Goal: Task Accomplishment & Management: Manage account settings

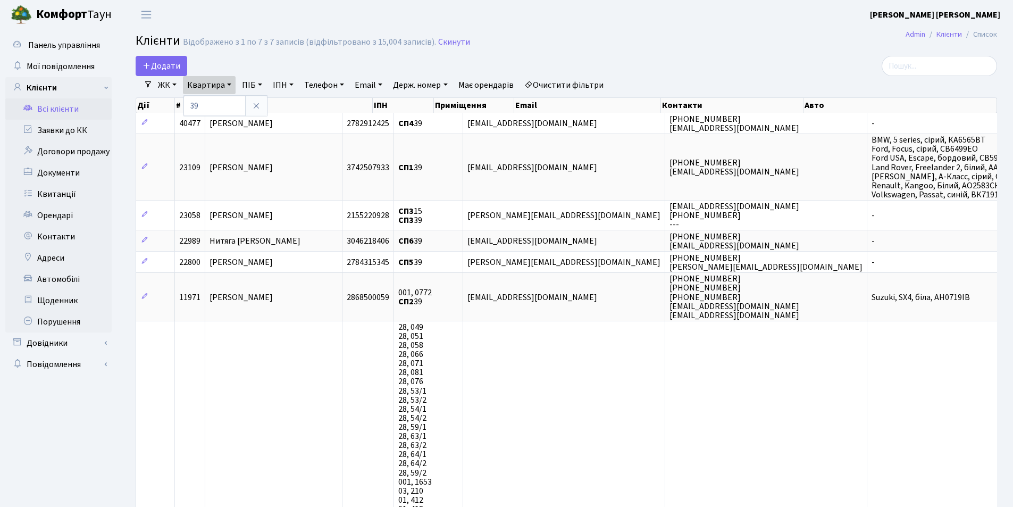
select select "25"
click at [59, 129] on link "Заявки до КК" at bounding box center [58, 130] width 106 height 21
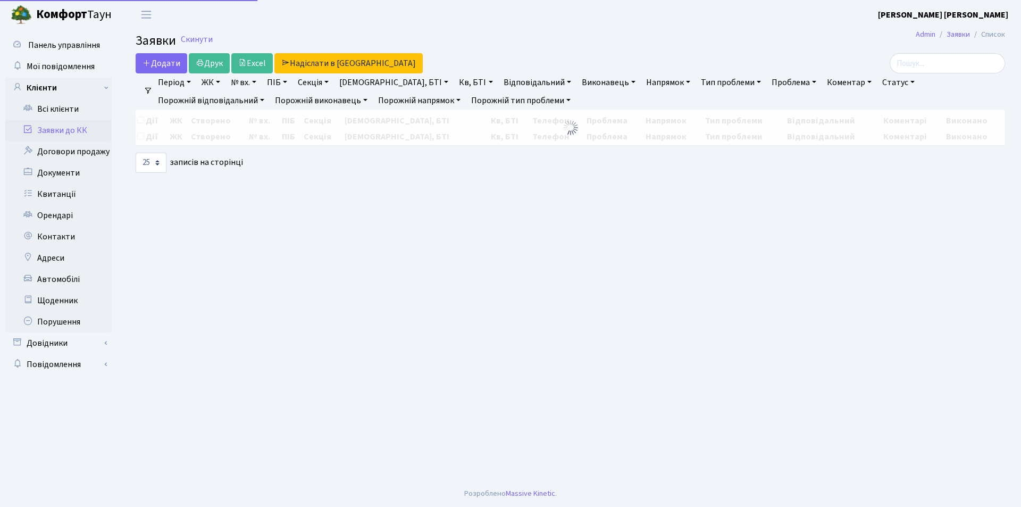
select select "25"
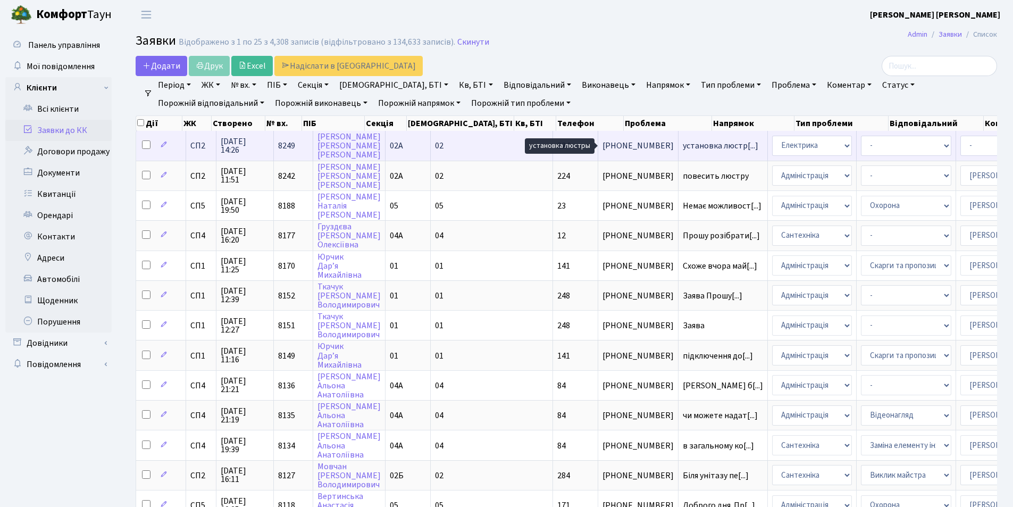
click at [683, 148] on span "установка люстр[...]" at bounding box center [721, 146] width 76 height 12
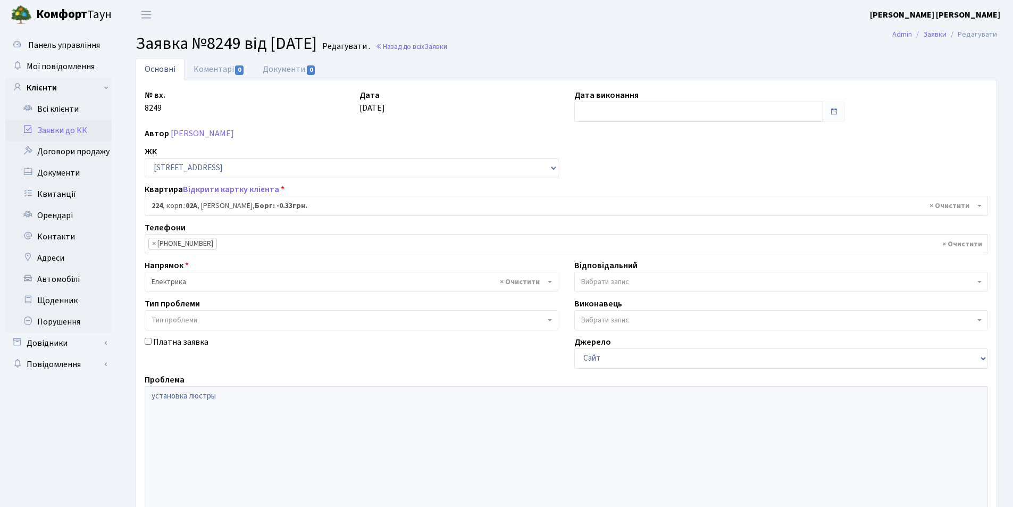
select select "20474"
click at [44, 131] on link "Заявки до КК" at bounding box center [58, 130] width 106 height 21
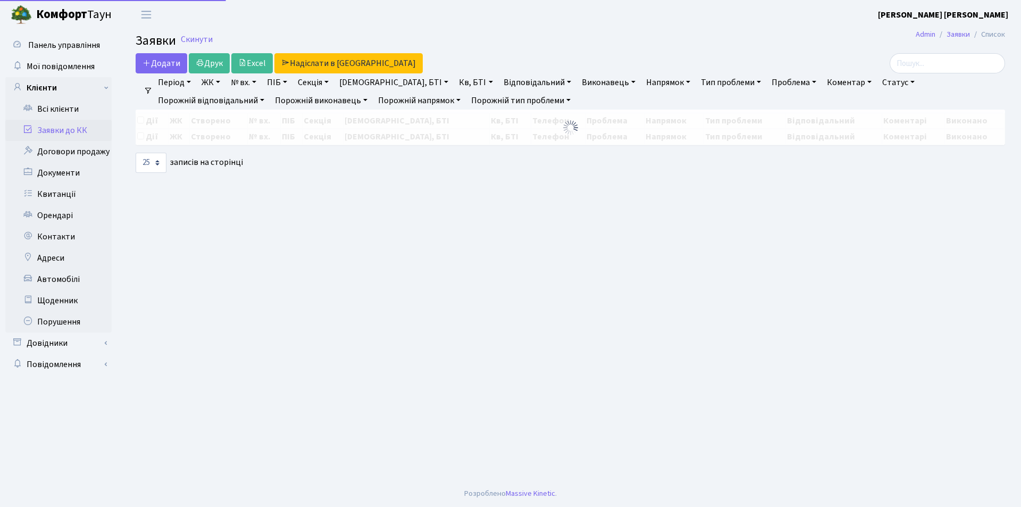
select select "25"
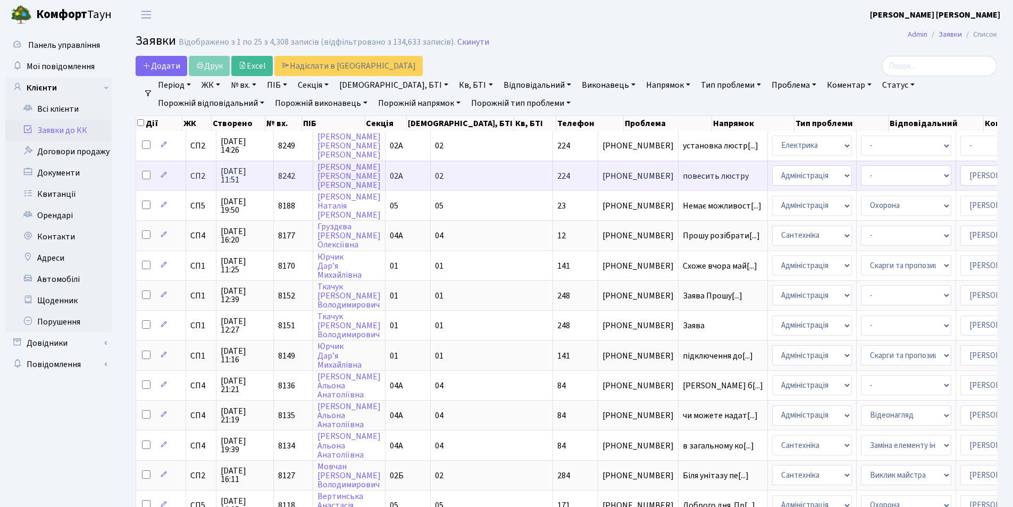
click at [683, 175] on span "повесить люстру" at bounding box center [723, 176] width 80 height 9
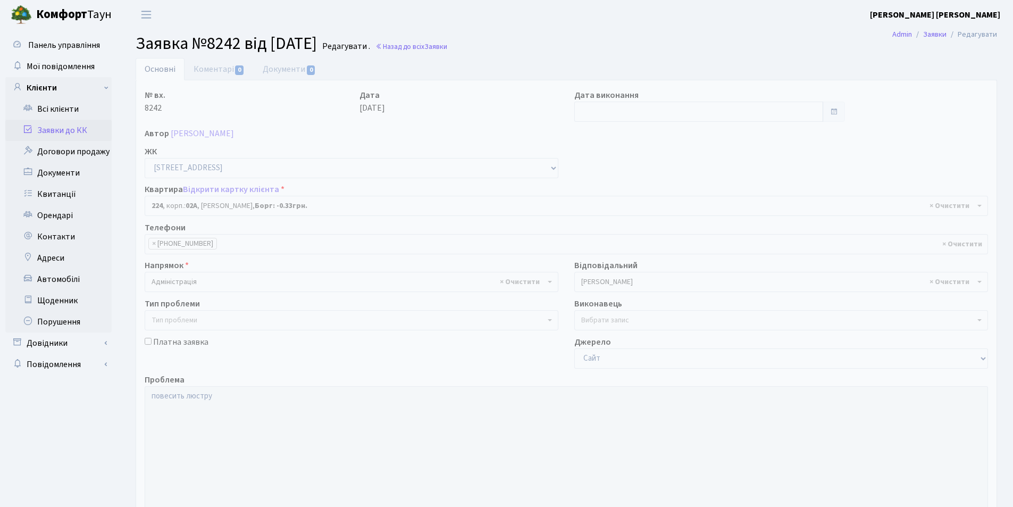
select select "20474"
click at [56, 129] on link "Заявки до КК" at bounding box center [58, 130] width 106 height 21
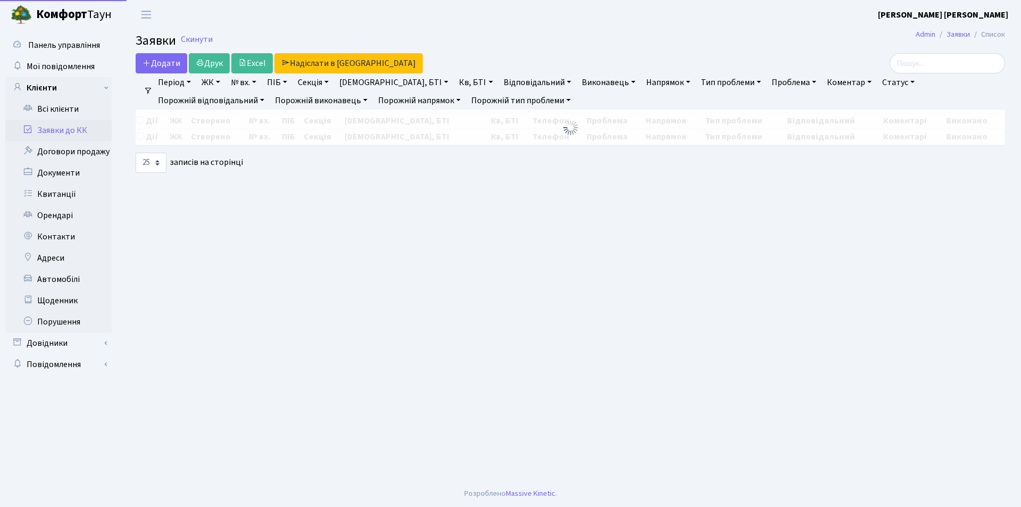
select select "25"
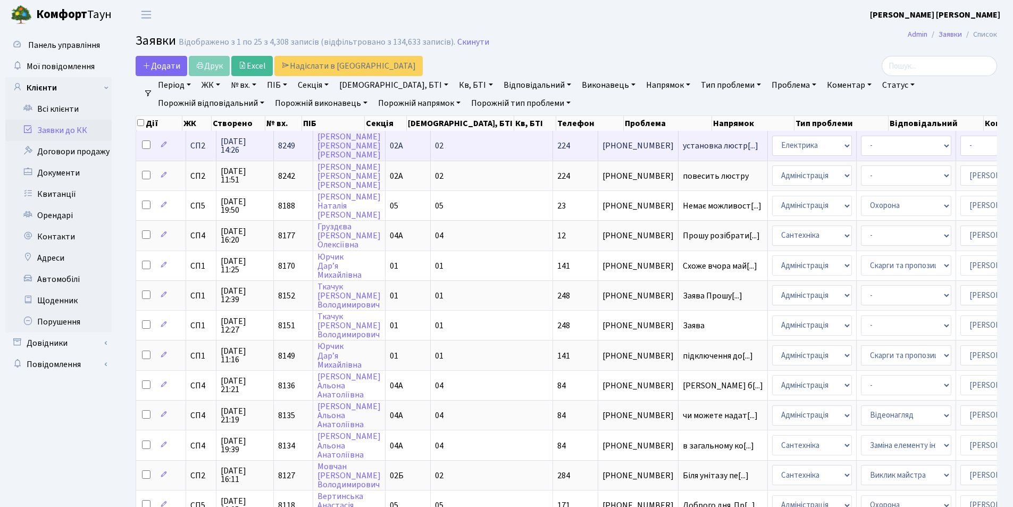
click at [603, 146] on span "[PHONE_NUMBER]" at bounding box center [638, 145] width 71 height 9
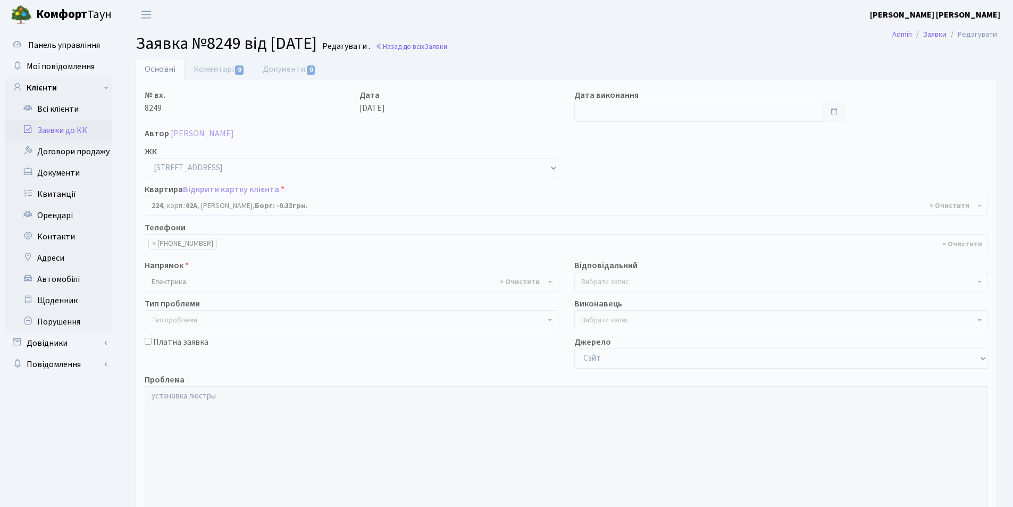
select select "20474"
click at [39, 131] on link "Заявки до КК" at bounding box center [58, 130] width 106 height 21
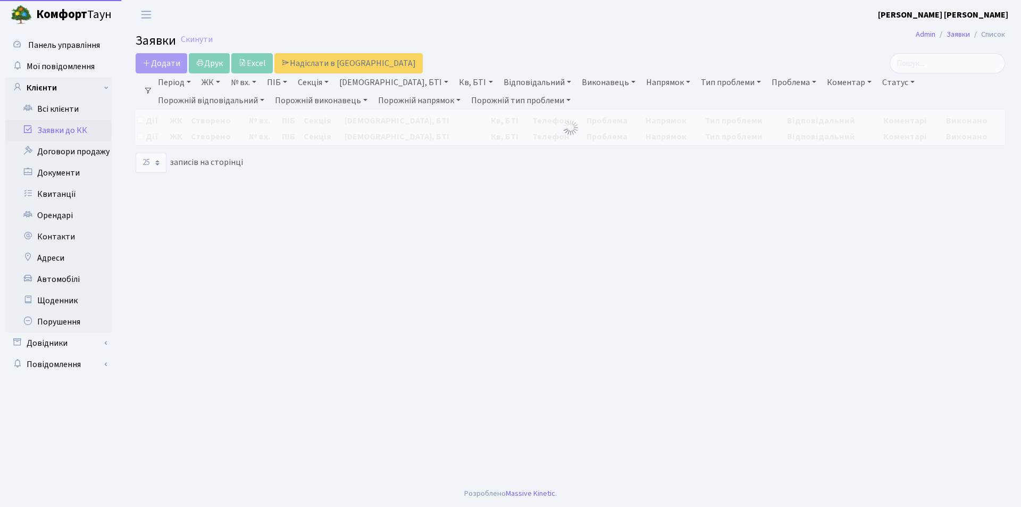
select select "25"
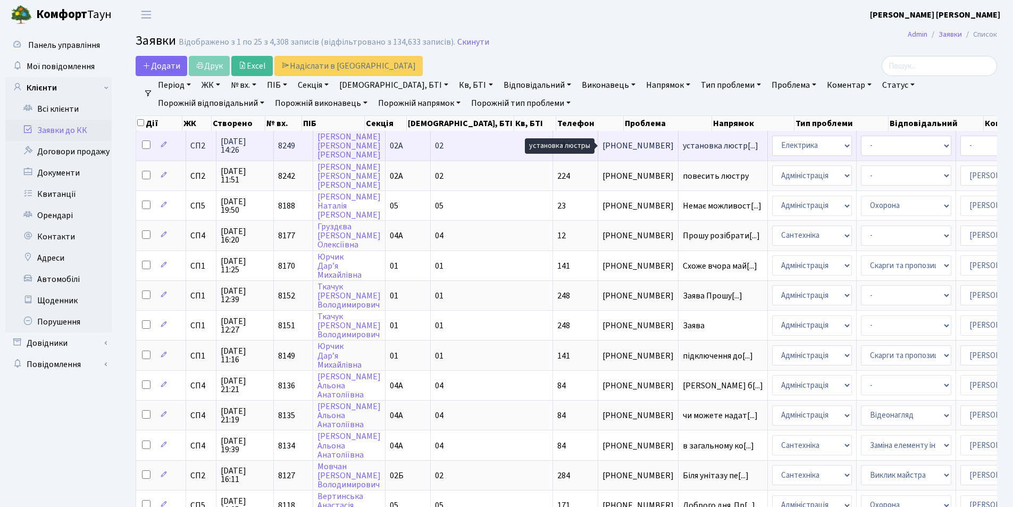
click at [683, 144] on span "установка люстр[...]" at bounding box center [721, 146] width 76 height 12
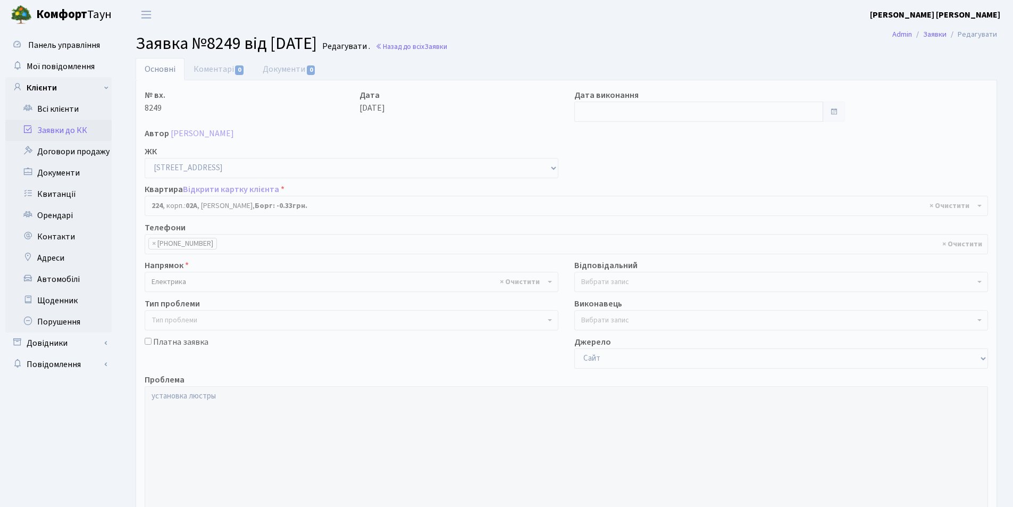
select select "20474"
click at [59, 130] on link "Заявки до КК" at bounding box center [58, 130] width 106 height 21
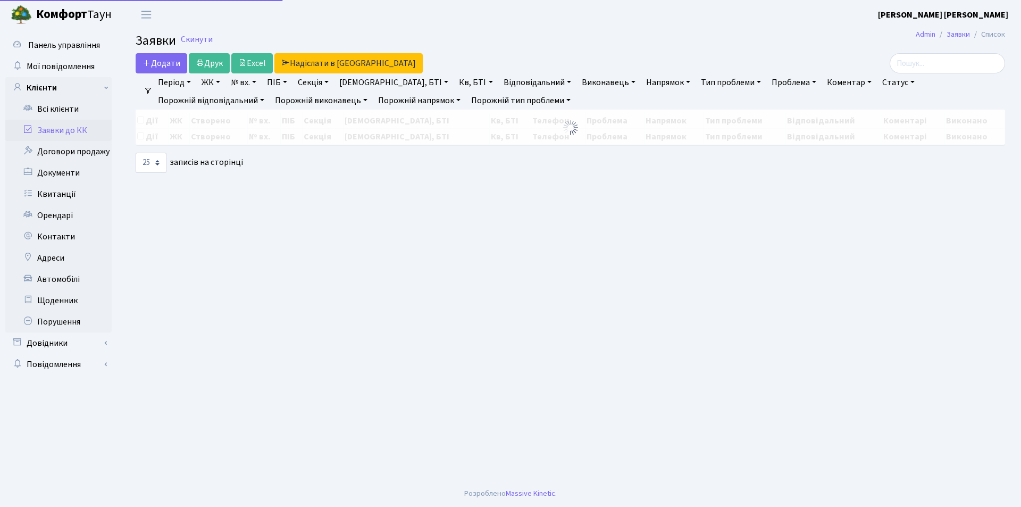
select select "25"
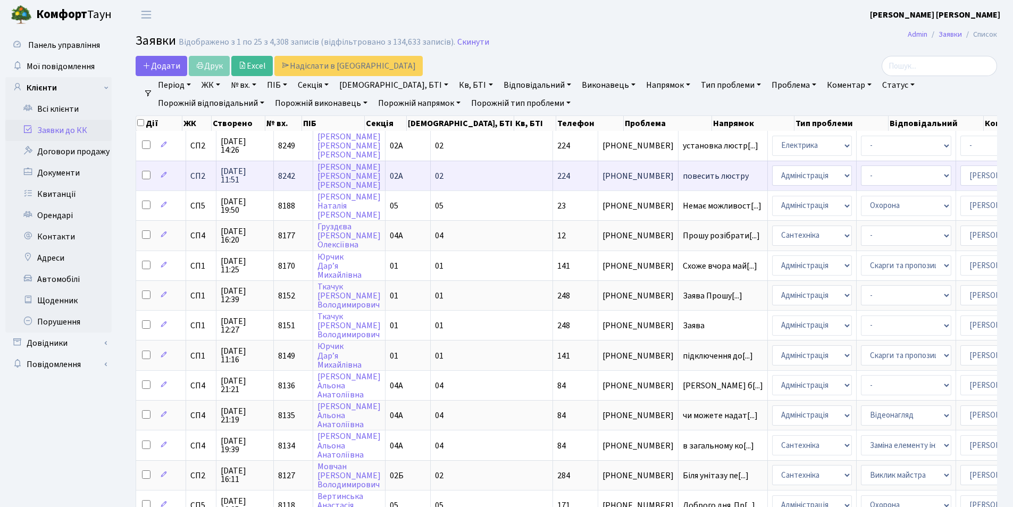
click at [683, 178] on span "повесить люстру" at bounding box center [723, 176] width 80 height 9
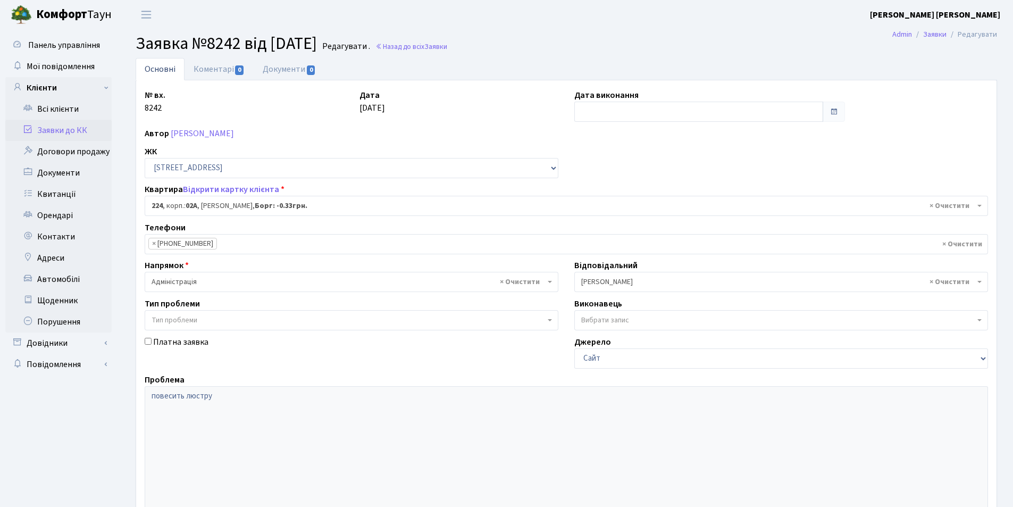
select select "20474"
click at [54, 129] on link "Заявки до КК" at bounding box center [58, 130] width 106 height 21
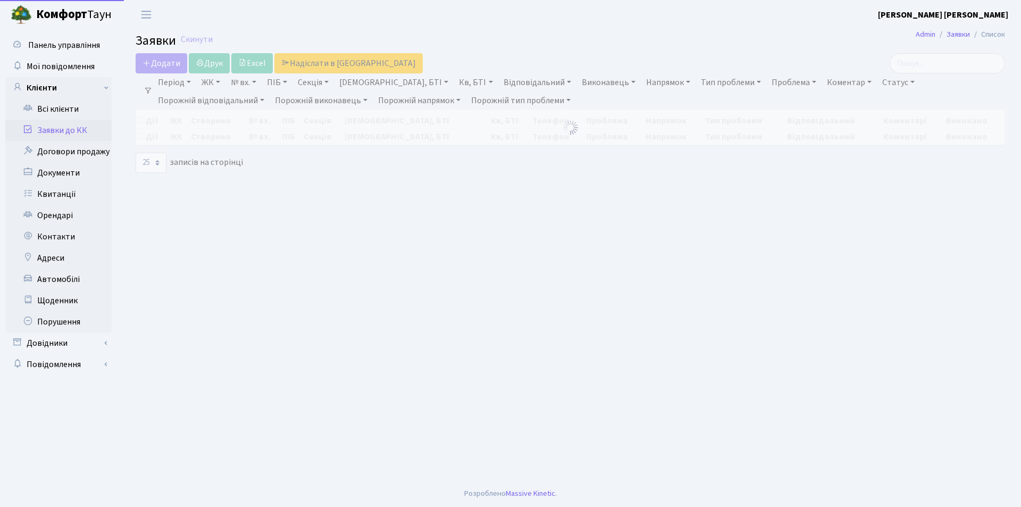
select select "25"
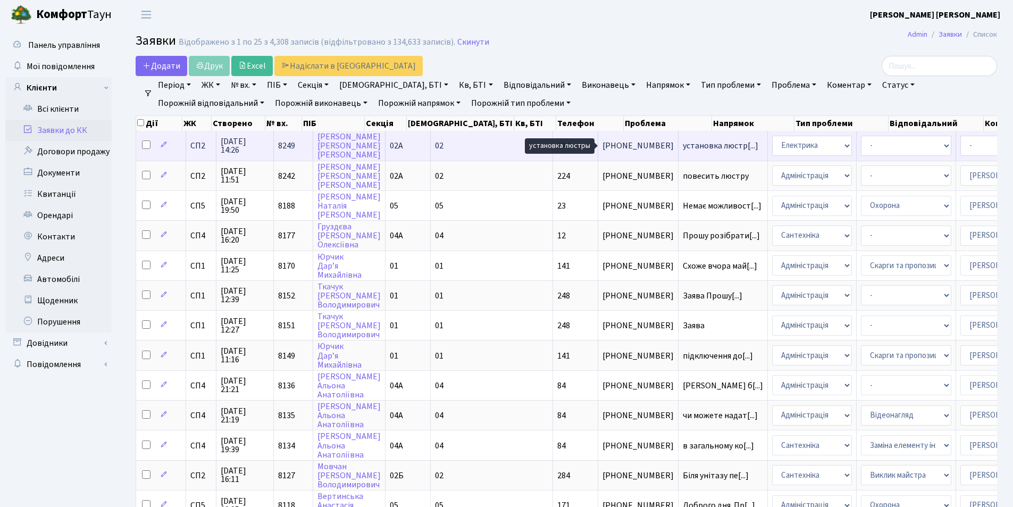
click at [683, 146] on span "установка люстр[...]" at bounding box center [721, 146] width 76 height 12
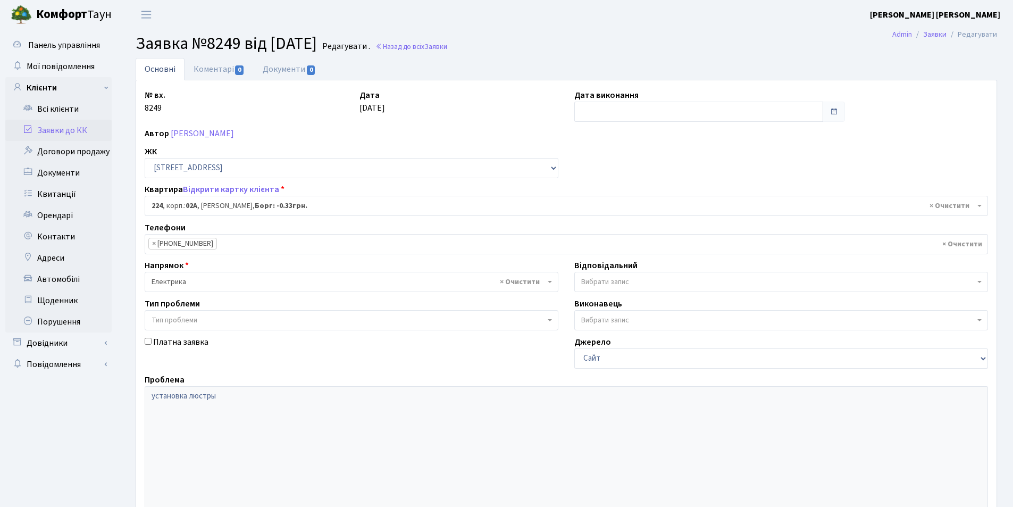
select select "20474"
click at [27, 130] on icon at bounding box center [27, 129] width 11 height 10
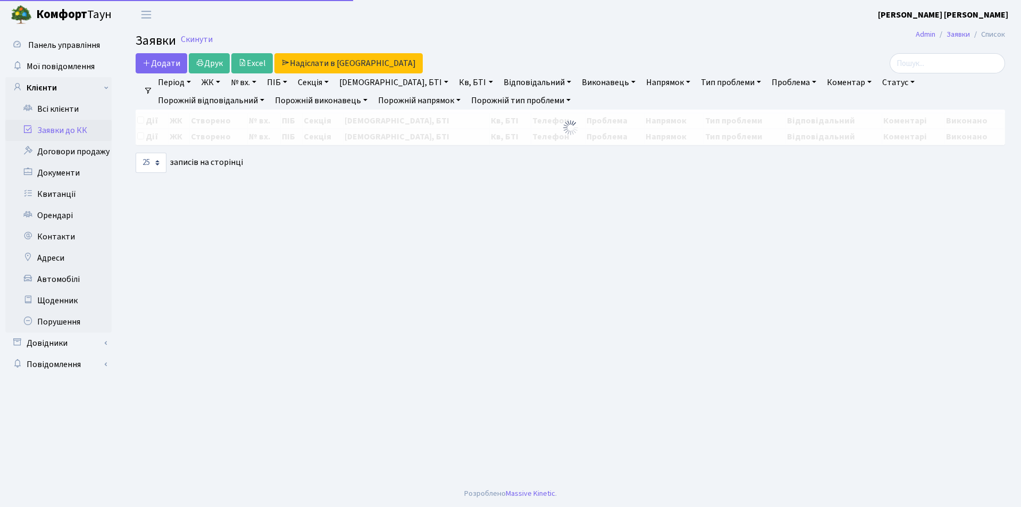
select select "25"
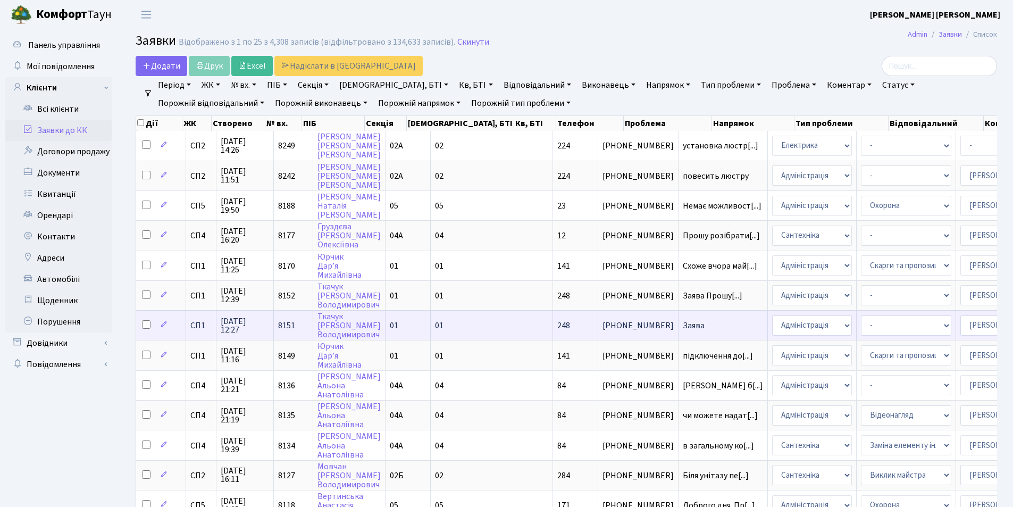
scroll to position [2, 0]
